Goal: Task Accomplishment & Management: Manage account settings

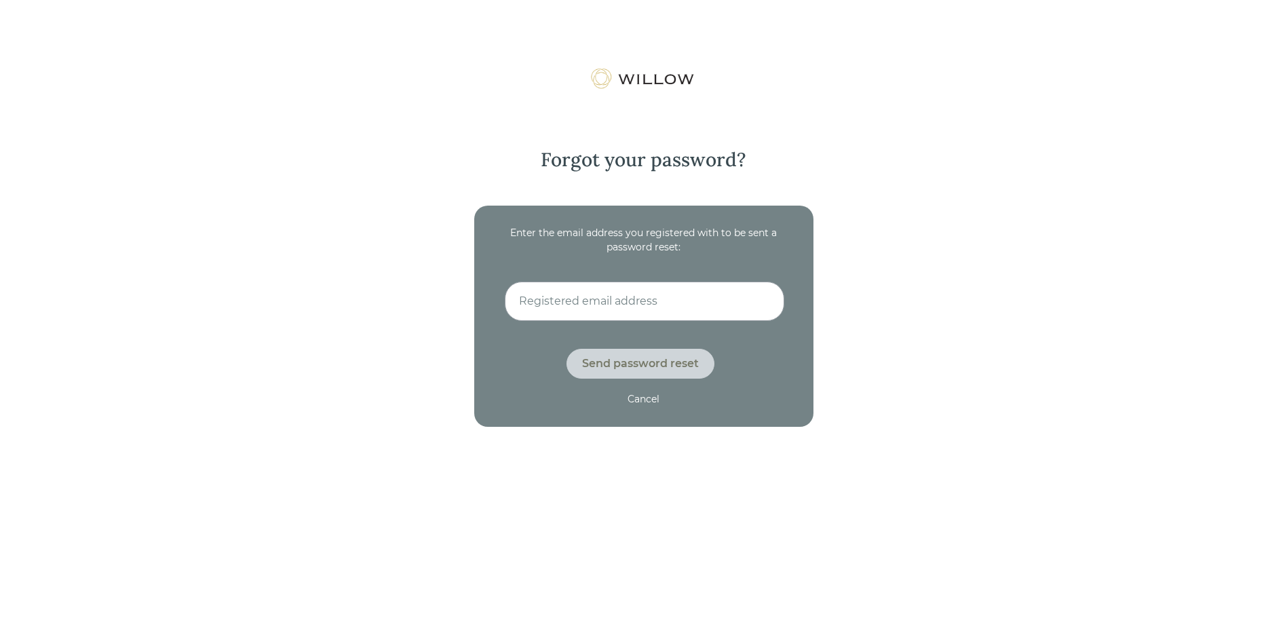
click at [674, 76] on img at bounding box center [644, 79] width 108 height 22
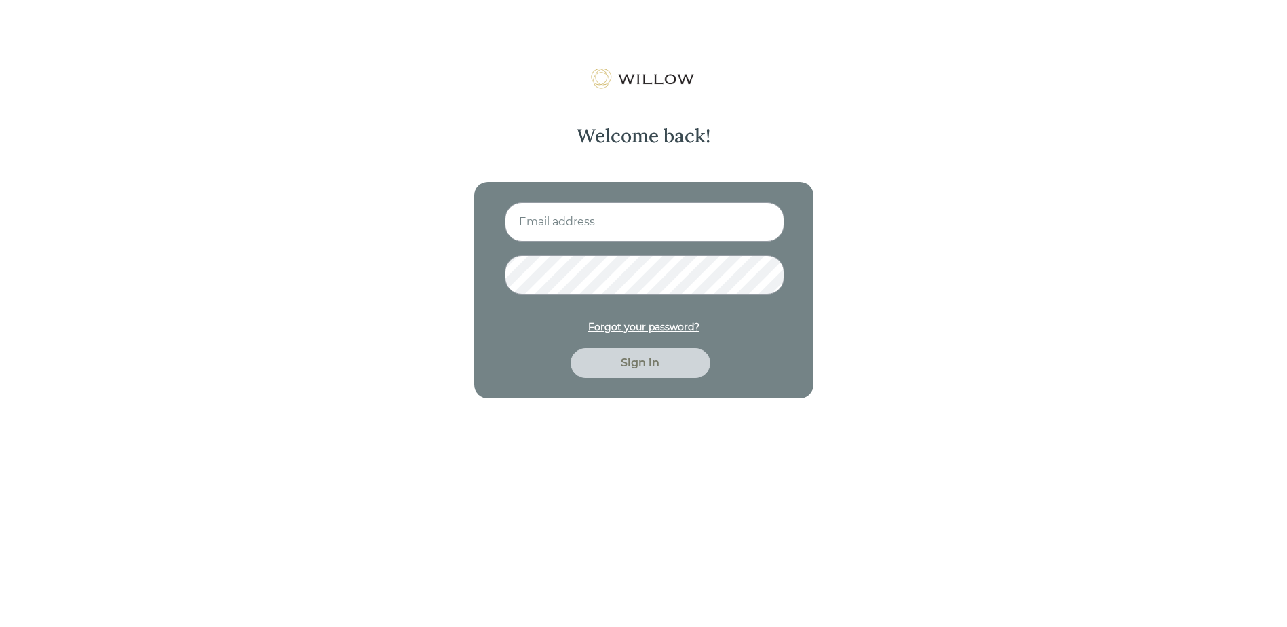
click at [609, 218] on input at bounding box center [645, 221] width 280 height 39
type input "mpierre@pierreandcoinv.com"
click at [571, 348] on button "Sign in" at bounding box center [641, 363] width 140 height 30
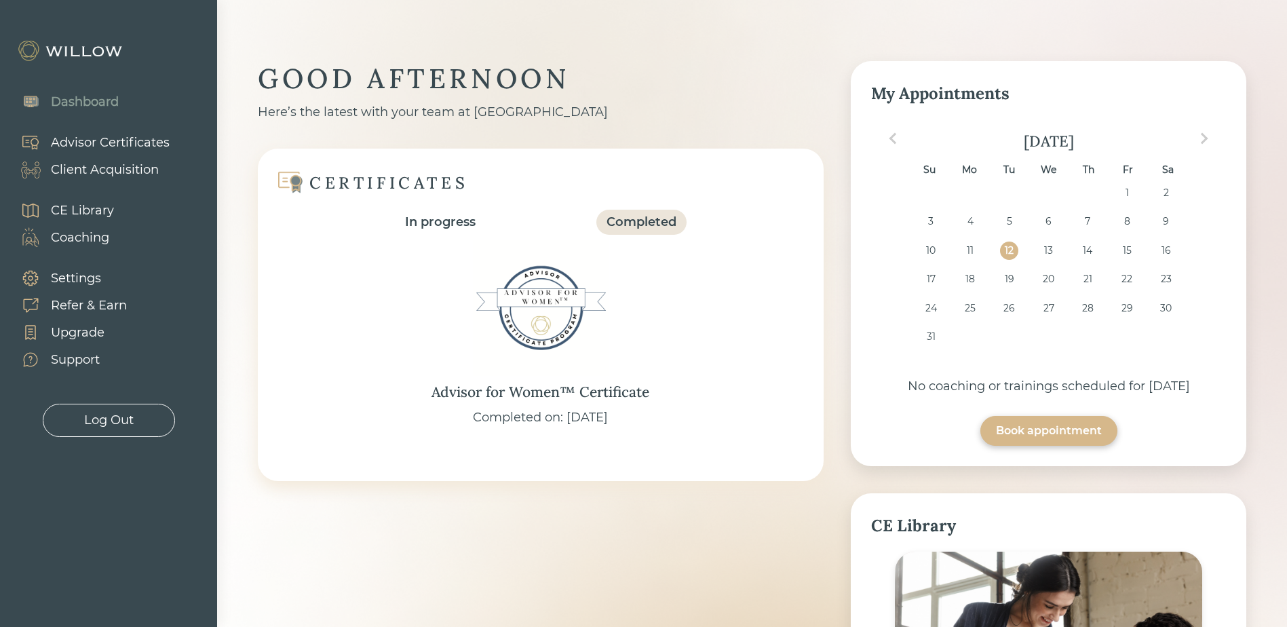
click at [102, 167] on div "Client Acquisition" at bounding box center [105, 170] width 108 height 18
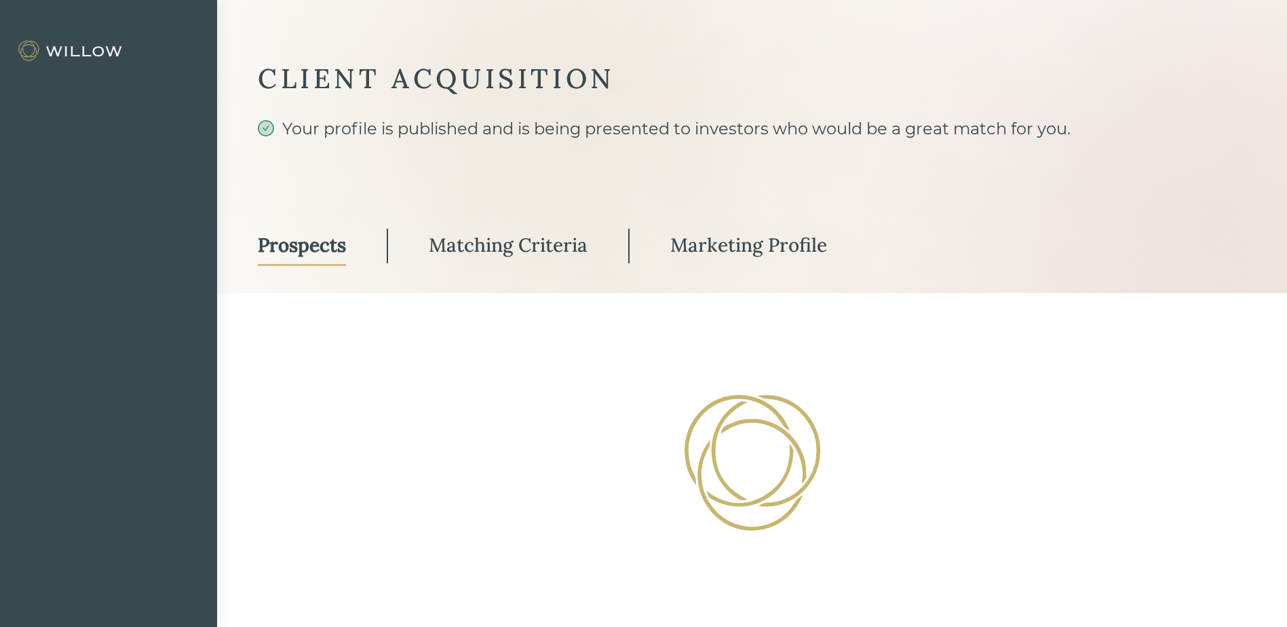
select select "3"
select select "2"
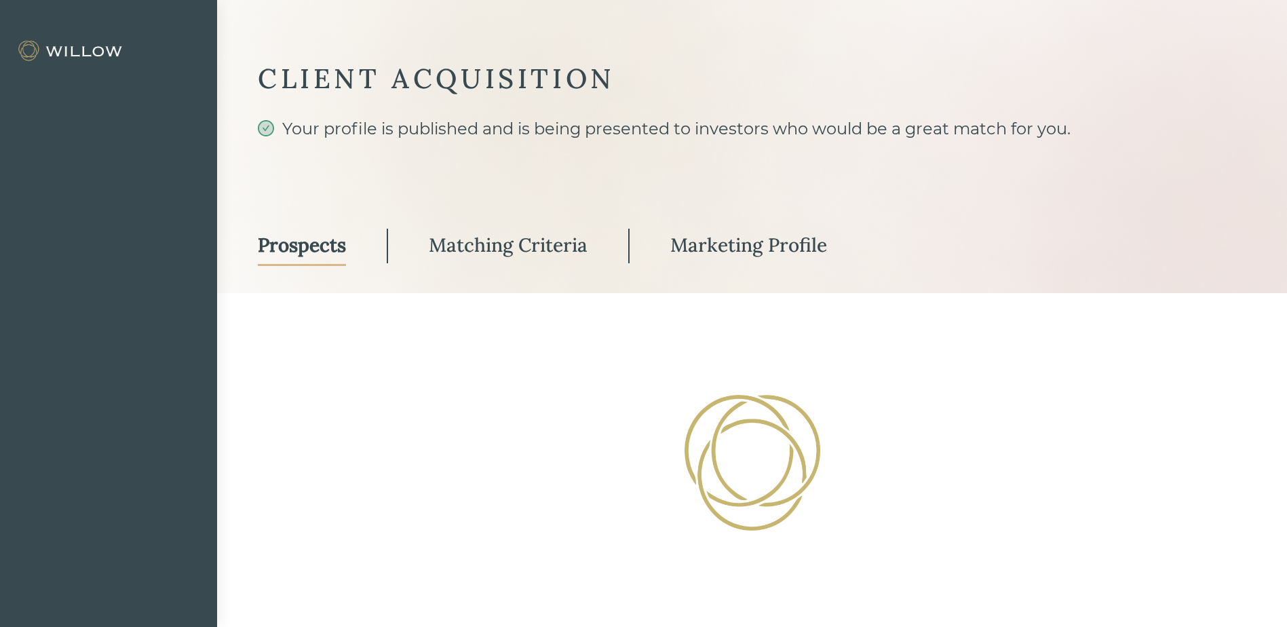
select select "2"
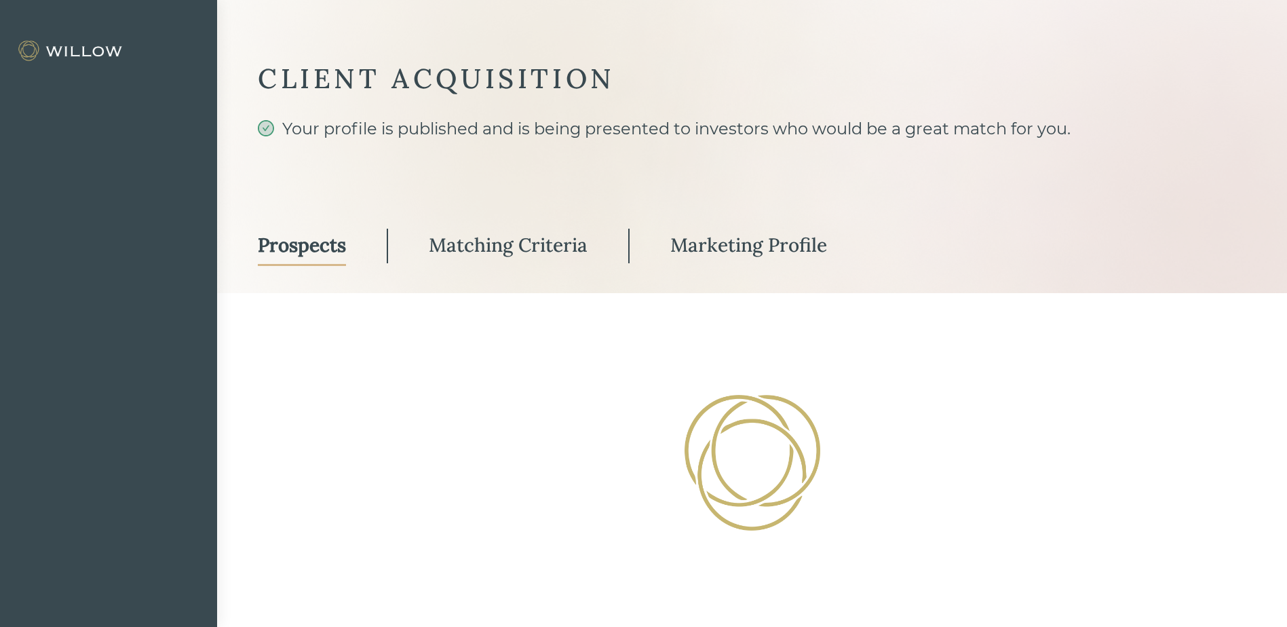
select select "2"
select select "10"
select select "2"
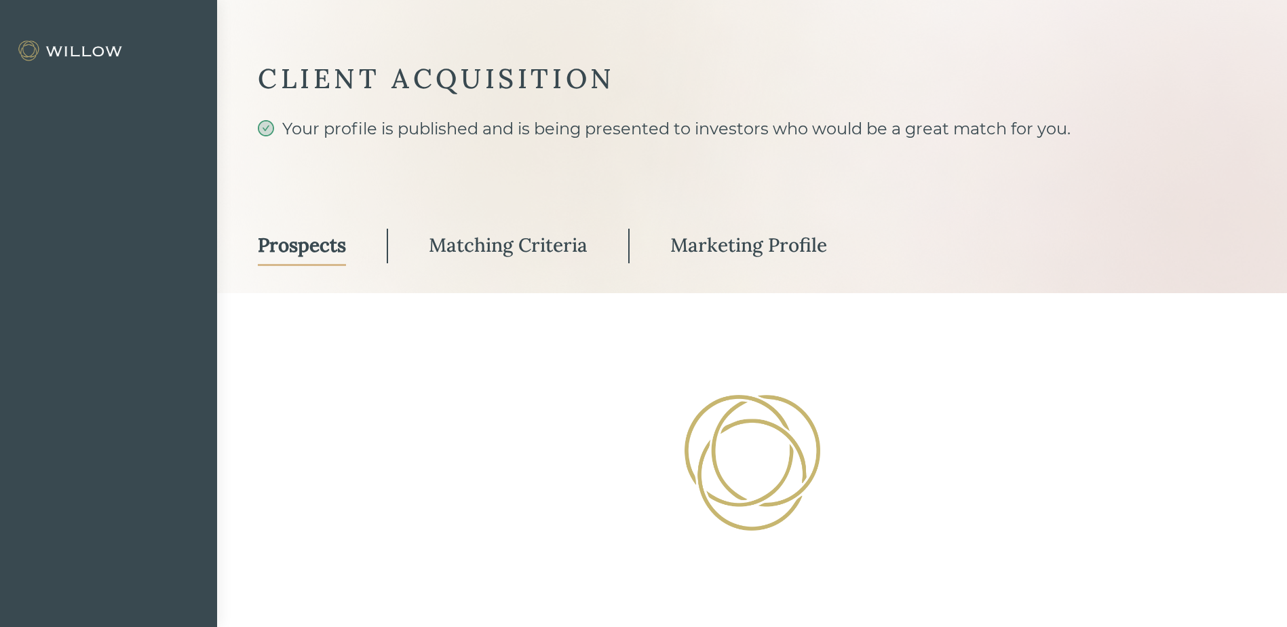
select select "2"
select select "10"
select select "2"
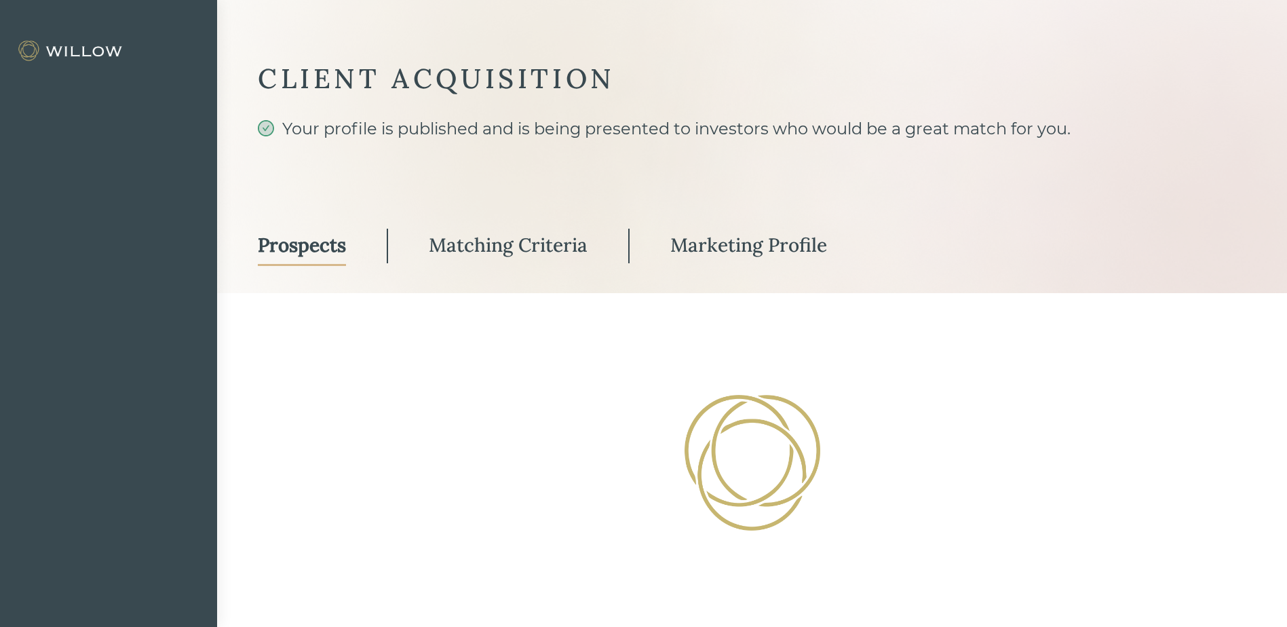
select select "7"
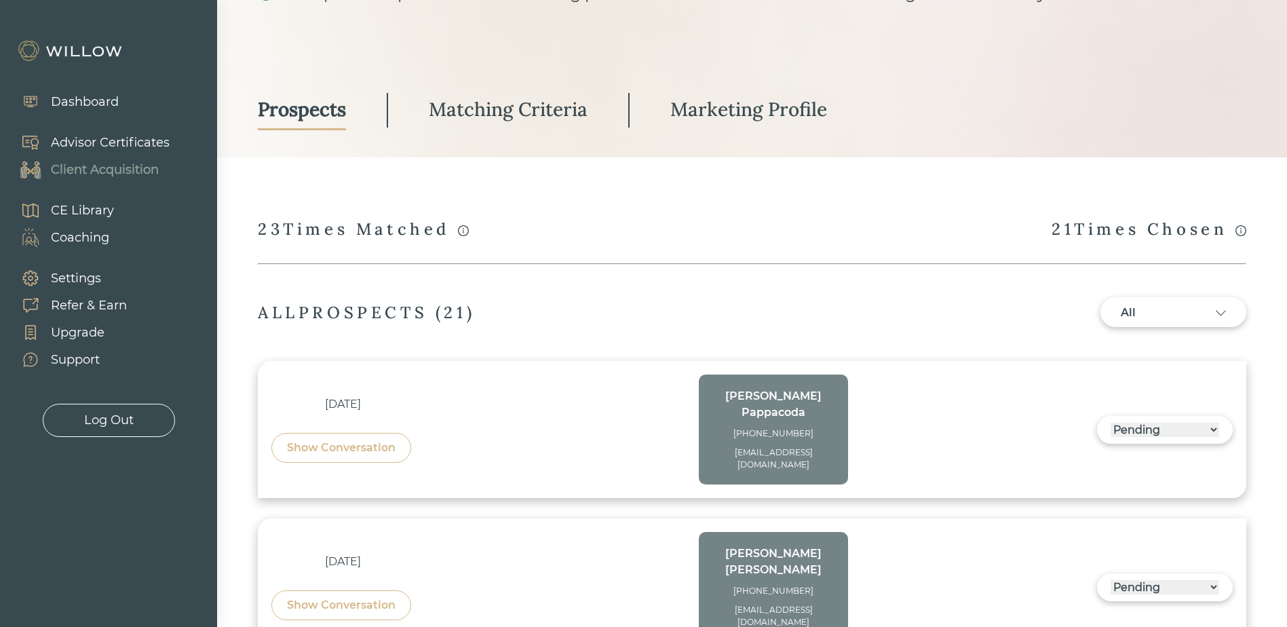
scroll to position [204, 0]
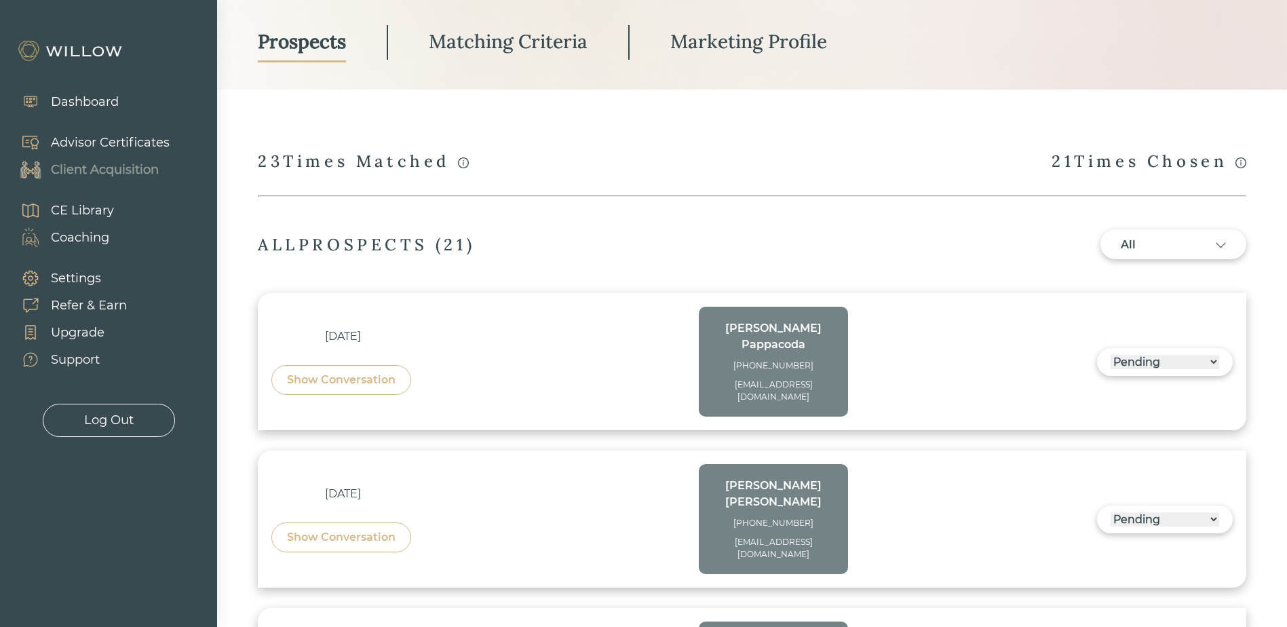
click at [98, 416] on div "Log Out" at bounding box center [109, 420] width 50 height 18
